Goal: Obtain resource: Download file/media

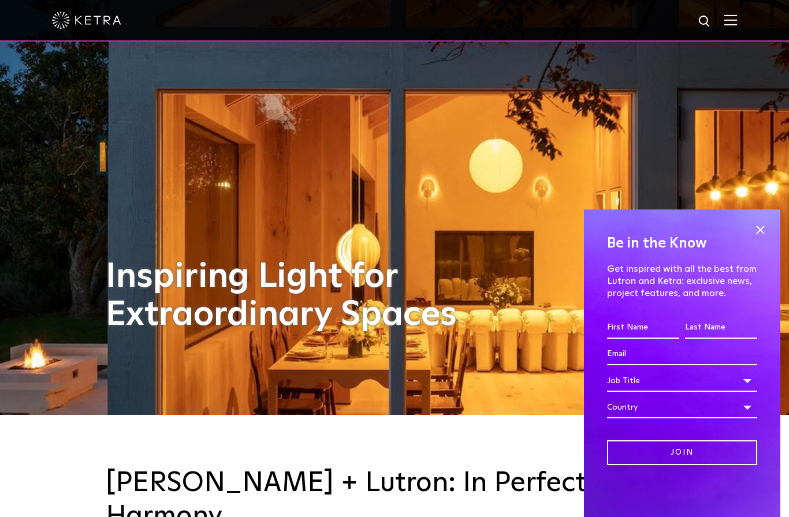
scroll to position [104, 0]
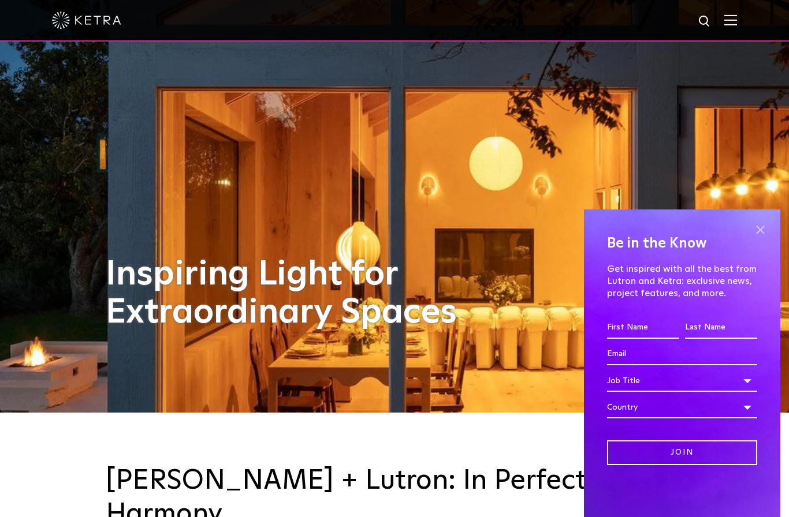
click at [759, 238] on span at bounding box center [759, 229] width 17 height 17
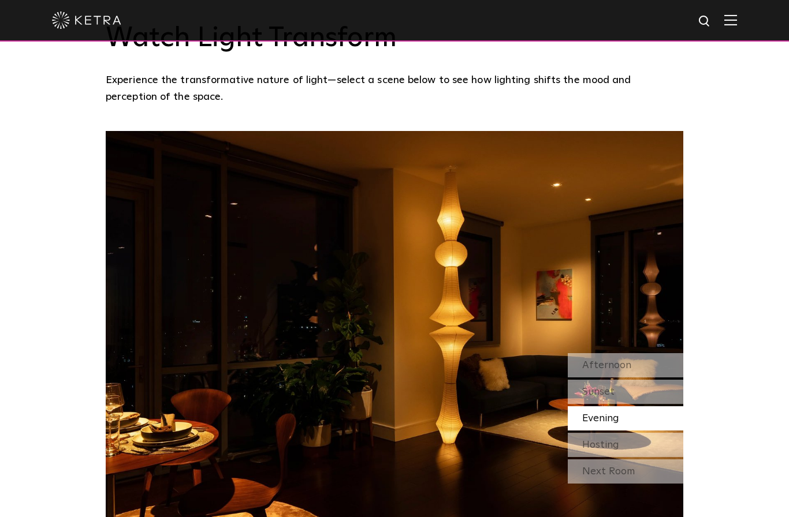
scroll to position [988, 0]
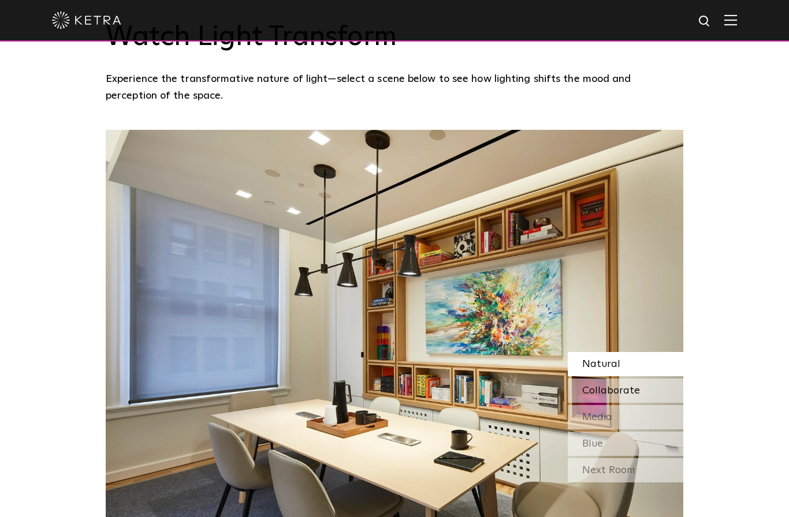
click at [591, 396] on span "Collaborate" at bounding box center [611, 391] width 58 height 10
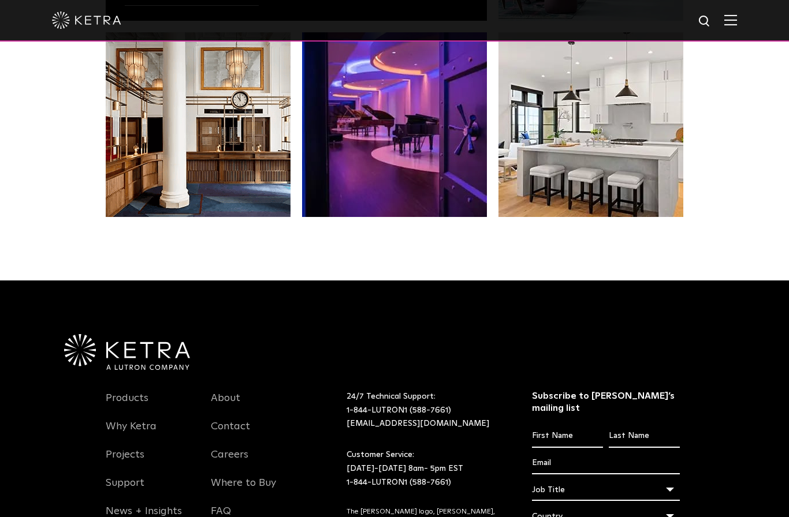
scroll to position [2328, 0]
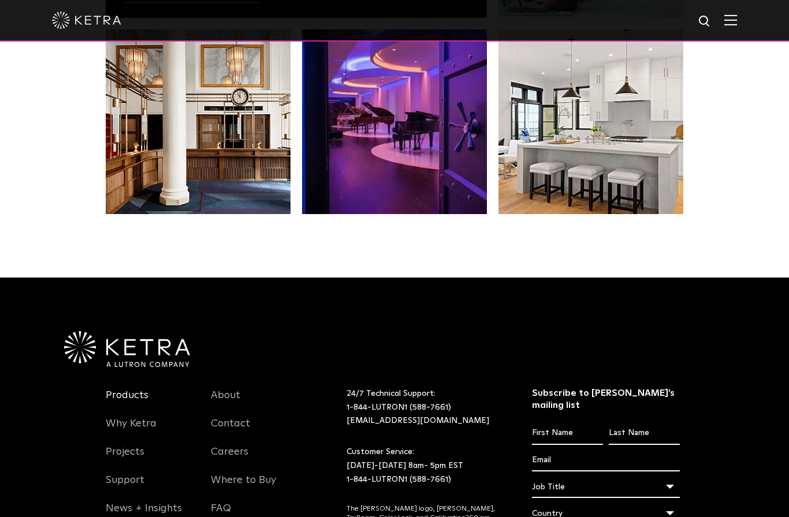
click at [130, 404] on link "Products" at bounding box center [127, 402] width 43 height 27
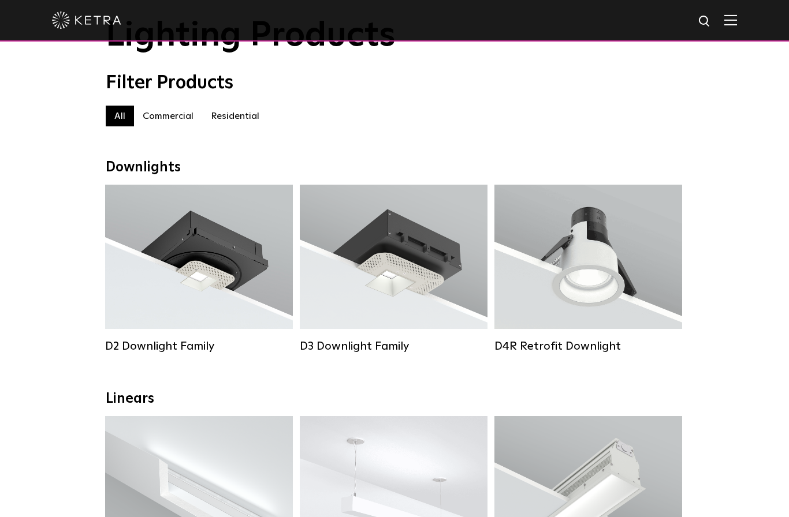
scroll to position [70, 0]
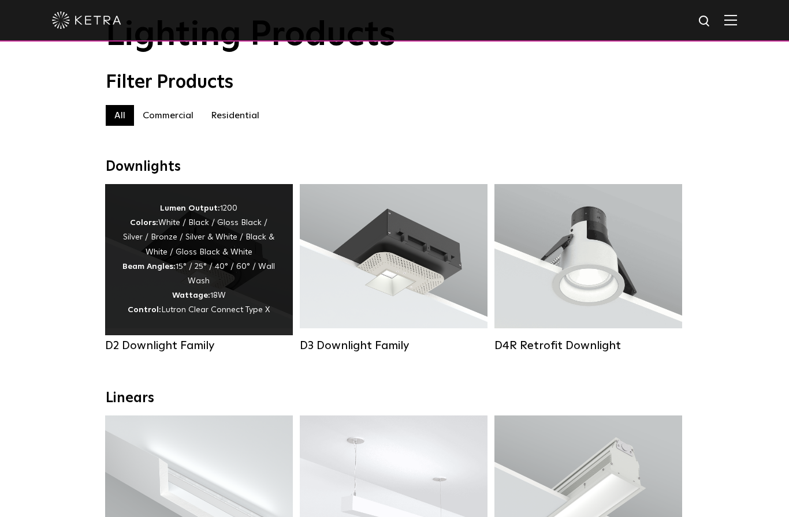
click at [196, 351] on div "D2 Downlight Family" at bounding box center [199, 346] width 188 height 14
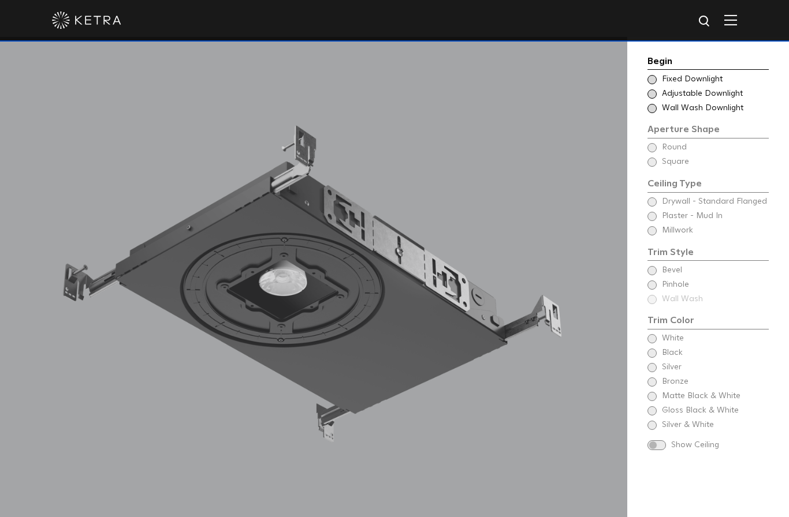
scroll to position [1045, 0]
click at [661, 114] on div "Choose Aperture Shape - Wall Wash Wall Wash Downlight" at bounding box center [707, 108] width 121 height 12
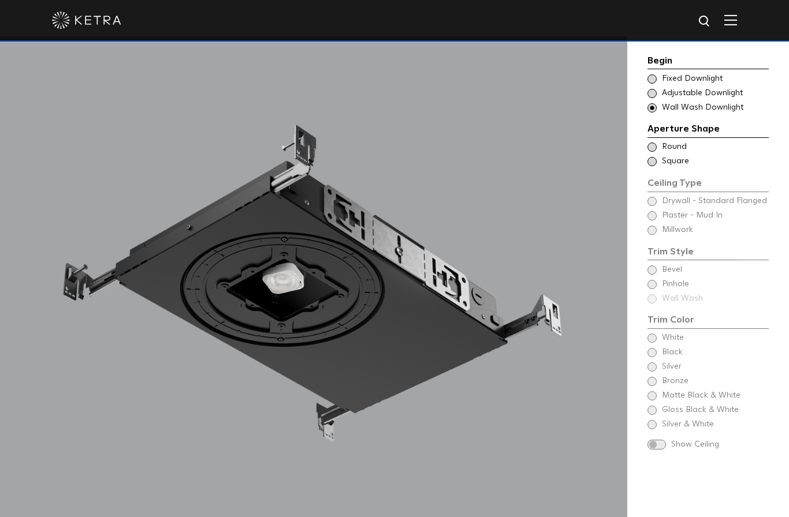
click at [653, 166] on span at bounding box center [651, 161] width 9 height 9
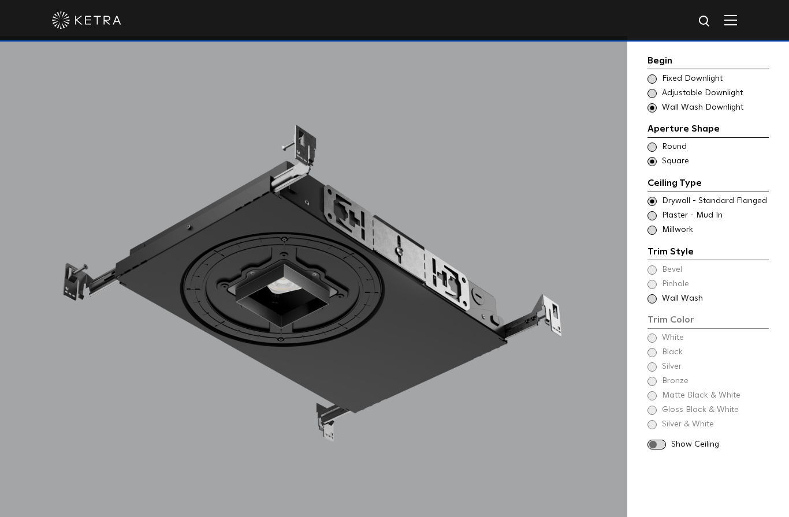
click at [652, 152] on span at bounding box center [651, 147] width 9 height 9
click at [649, 221] on span at bounding box center [651, 215] width 9 height 9
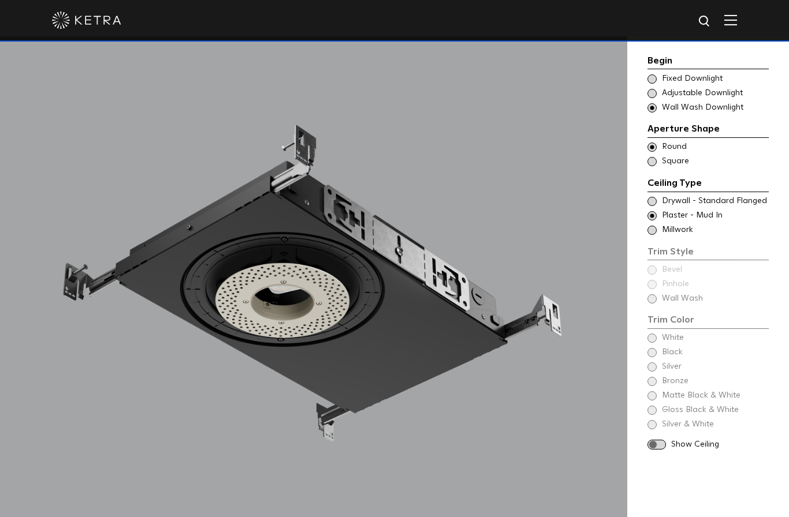
click at [650, 235] on span at bounding box center [651, 230] width 9 height 9
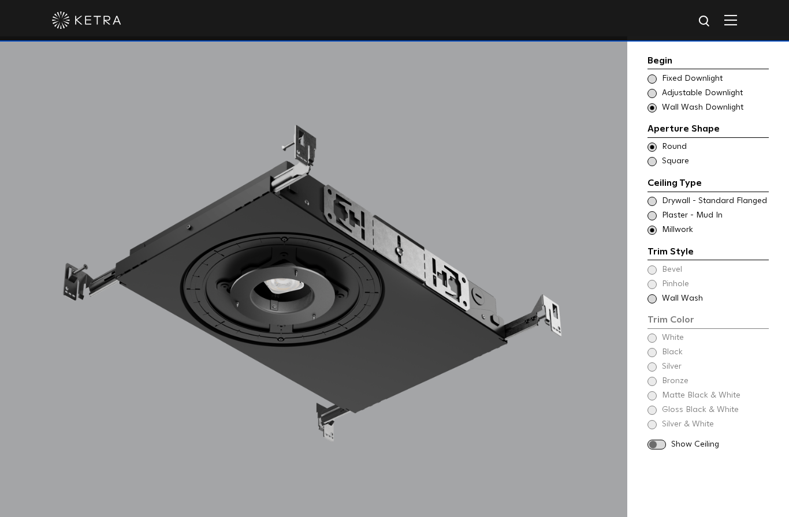
click at [650, 221] on span at bounding box center [651, 215] width 9 height 9
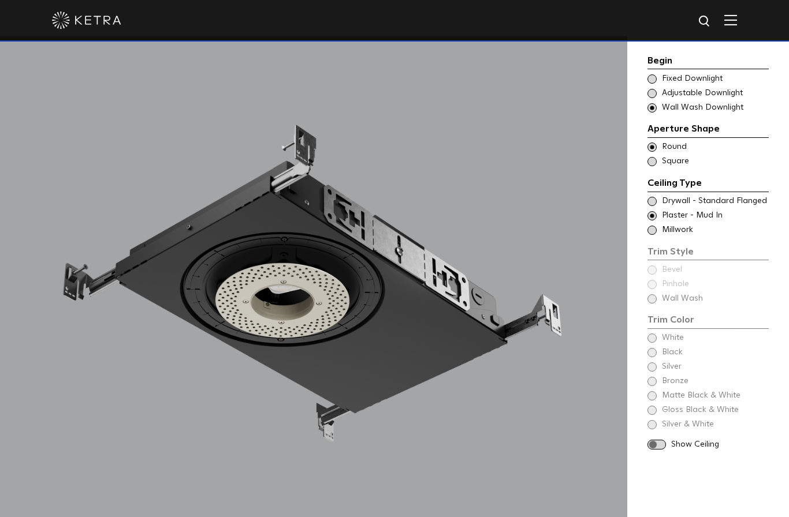
click at [653, 318] on div "Begin Choose Aperture Shape Fixed Downlight Choose Aperture Shape Adjustable Do…" at bounding box center [707, 252] width 121 height 397
click at [658, 450] on span at bounding box center [656, 445] width 18 height 10
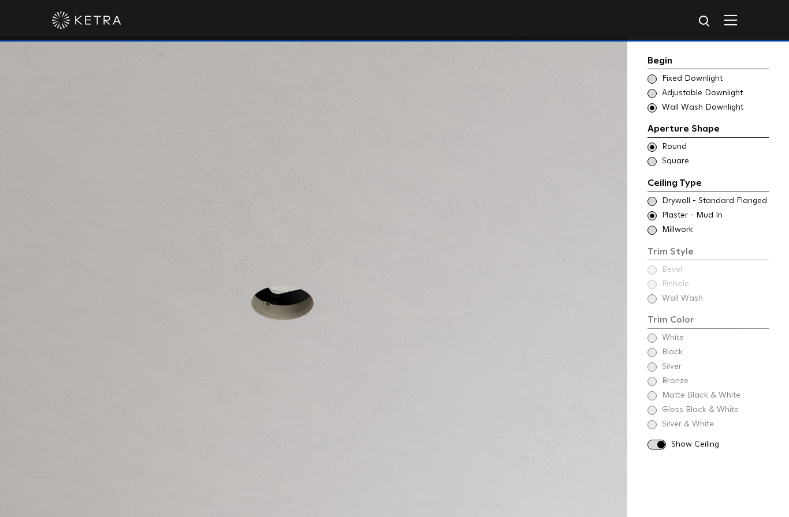
click at [649, 235] on span at bounding box center [651, 230] width 9 height 9
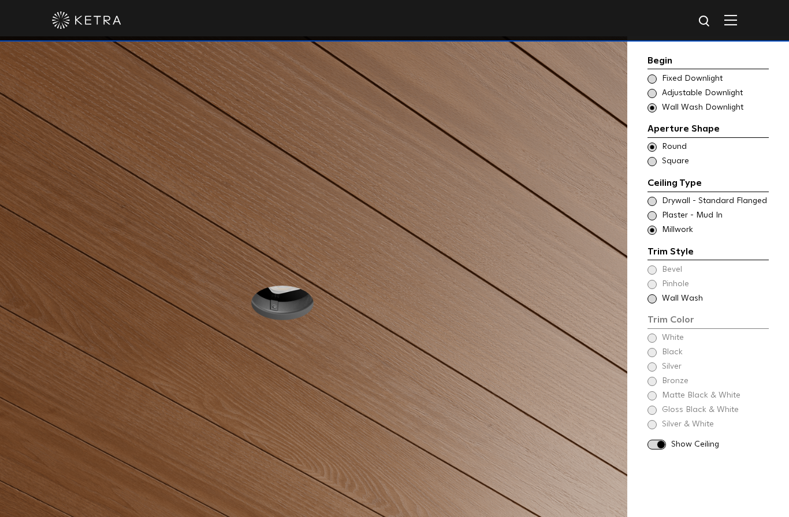
click at [651, 206] on span at bounding box center [651, 201] width 9 height 9
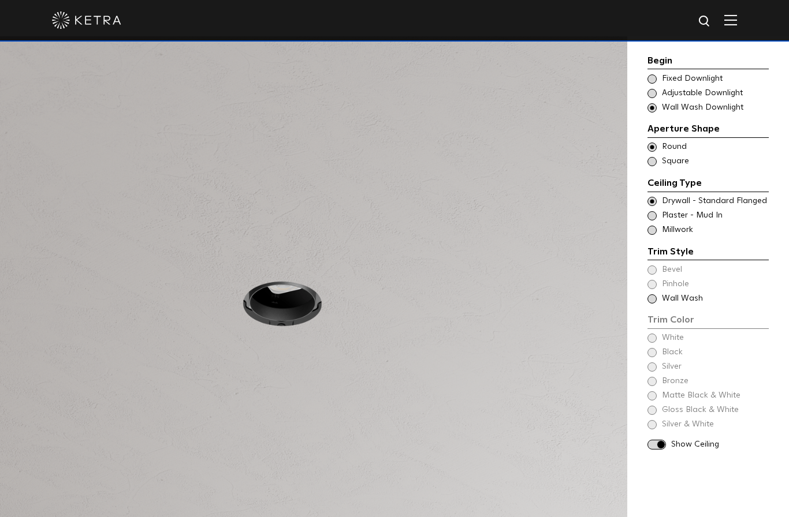
click at [649, 221] on span at bounding box center [651, 215] width 9 height 9
click at [652, 235] on span at bounding box center [651, 230] width 9 height 9
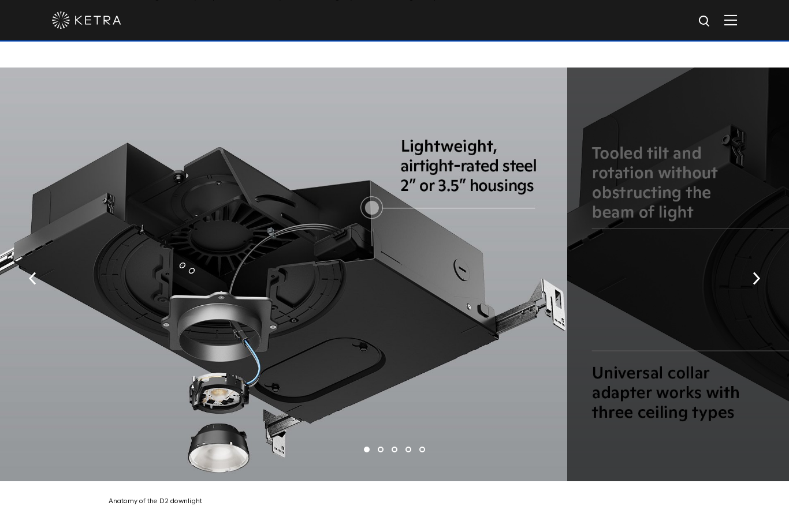
scroll to position [2040, 0]
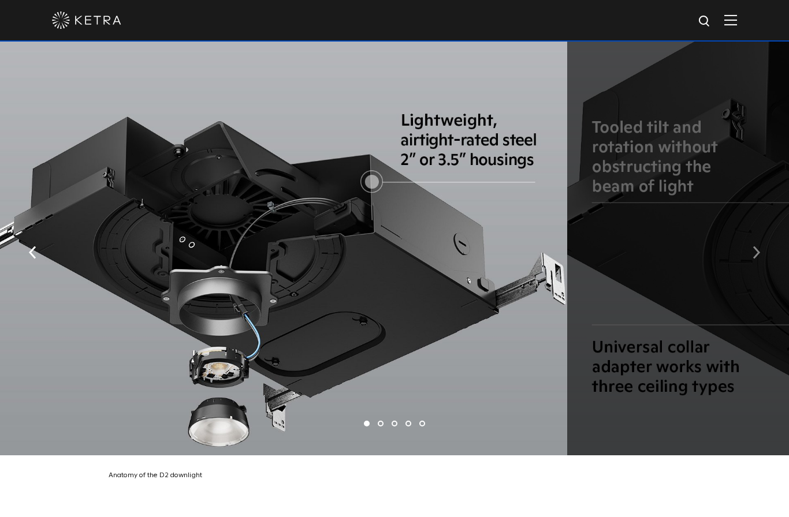
click at [749, 271] on button "button" at bounding box center [756, 252] width 25 height 40
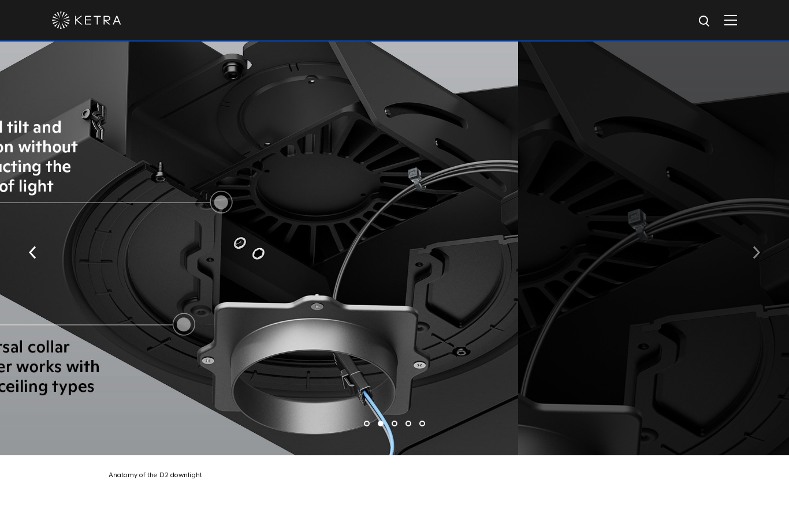
click at [749, 271] on button "button" at bounding box center [756, 252] width 25 height 40
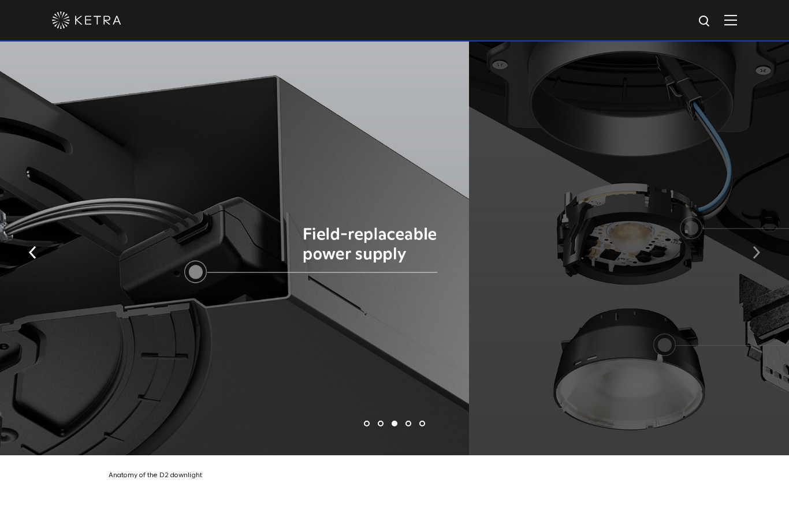
click at [749, 271] on button "button" at bounding box center [756, 252] width 25 height 40
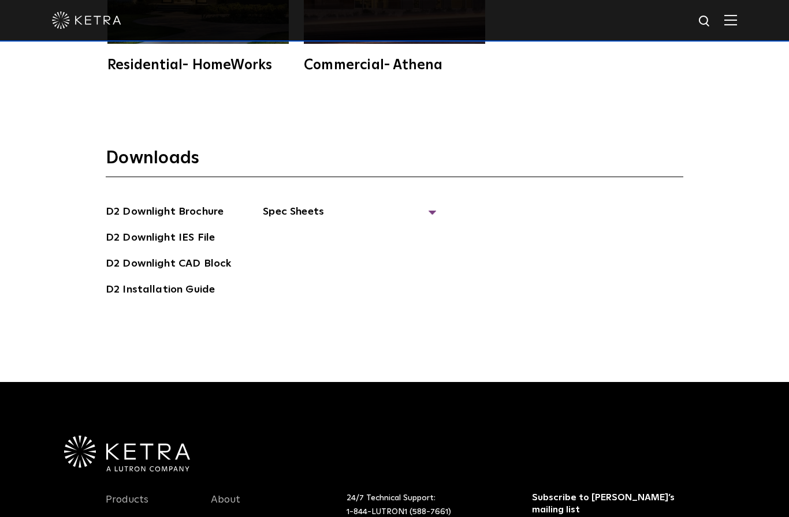
scroll to position [3208, 0]
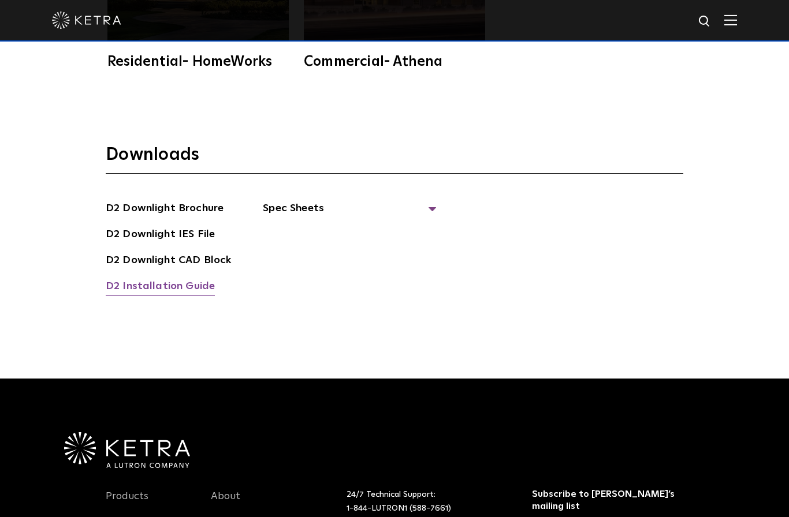
click at [129, 297] on link "D2 Installation Guide" at bounding box center [160, 287] width 109 height 18
